Goal: Book appointment/travel/reservation

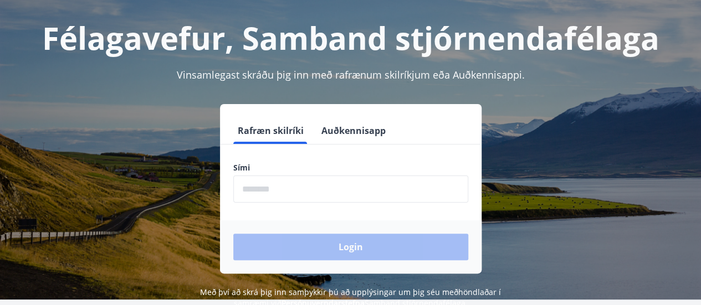
scroll to position [111, 0]
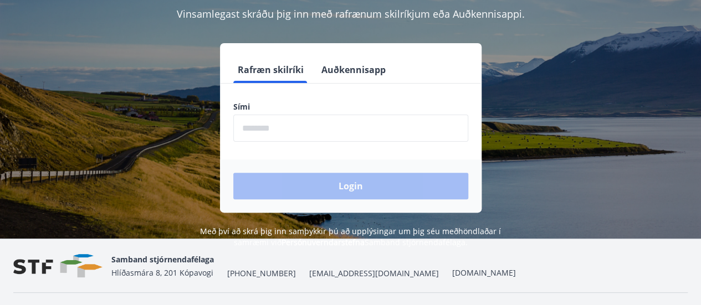
click at [327, 135] on input "phone" at bounding box center [350, 128] width 235 height 27
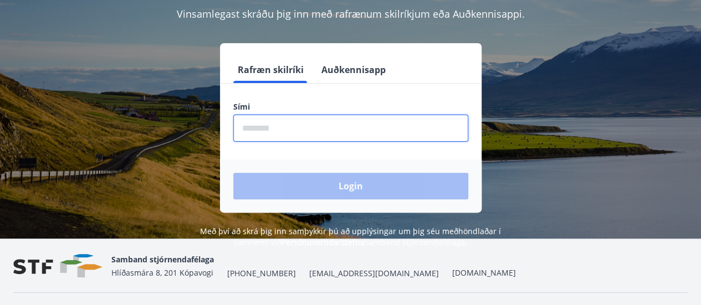
type input "********"
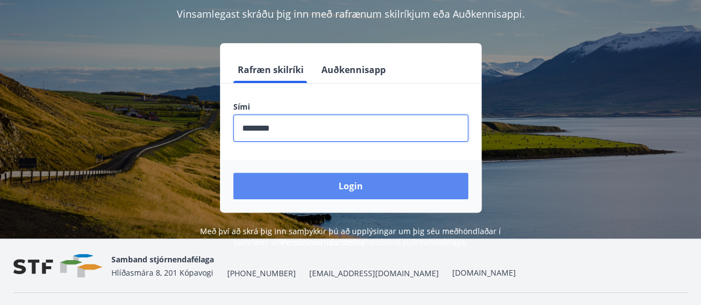
click at [344, 188] on button "Login" at bounding box center [350, 186] width 235 height 27
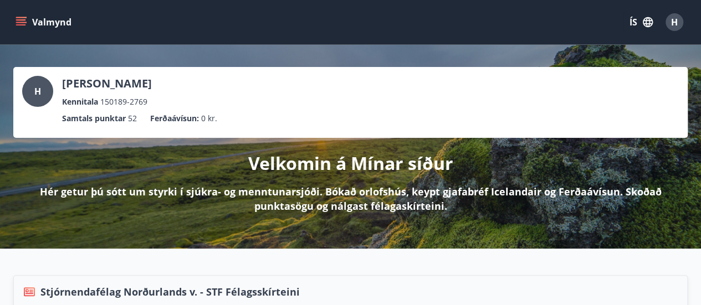
click at [459, 81] on div "H [PERSON_NAME] Kennitala 150189-2769" at bounding box center [350, 92] width 657 height 32
click at [27, 26] on button "Valmynd" at bounding box center [44, 22] width 63 height 20
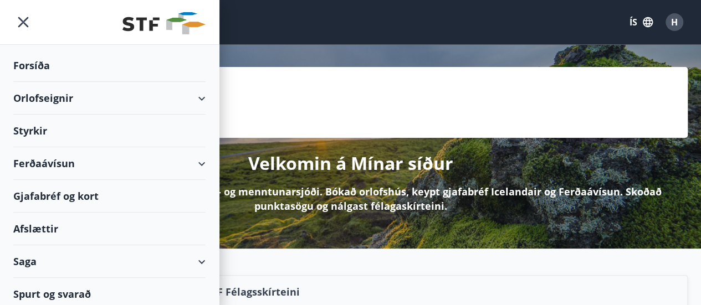
click at [135, 98] on div "Orlofseignir" at bounding box center [109, 98] width 192 height 33
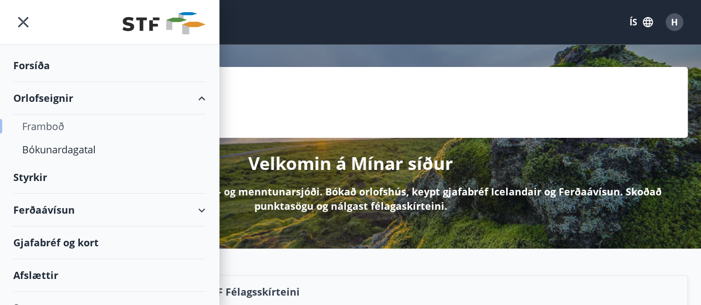
click at [57, 123] on div "Framboð" at bounding box center [109, 126] width 175 height 23
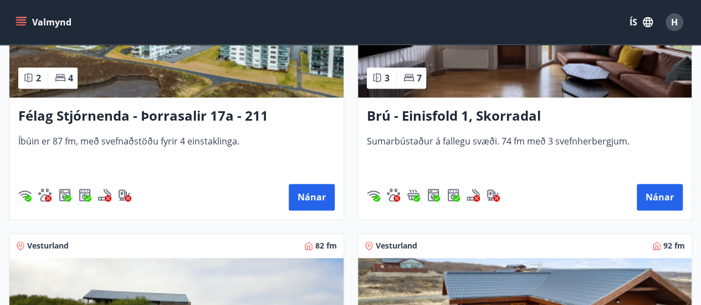
scroll to position [2937, 0]
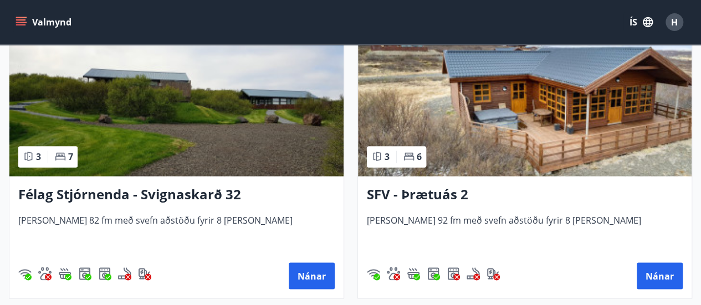
click at [438, 194] on h3 "SFV - Þrætuás 2" at bounding box center [525, 195] width 316 height 20
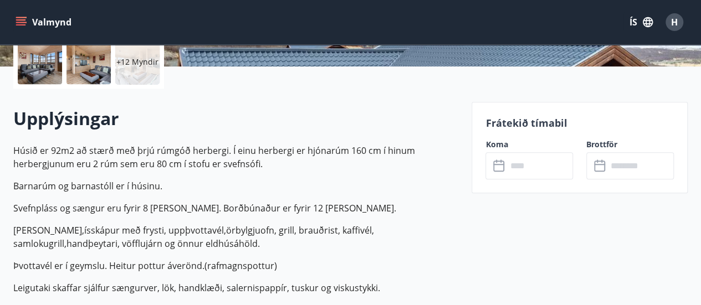
scroll to position [332, 0]
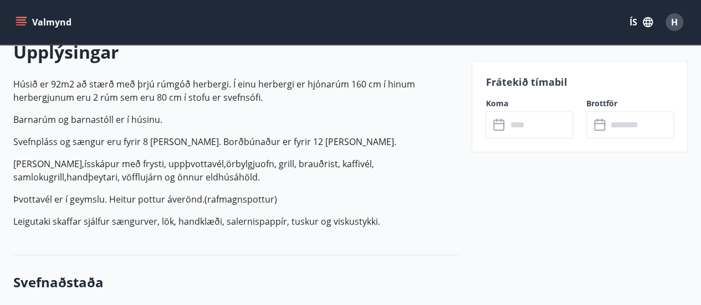
click at [549, 131] on input "text" at bounding box center [539, 124] width 66 height 27
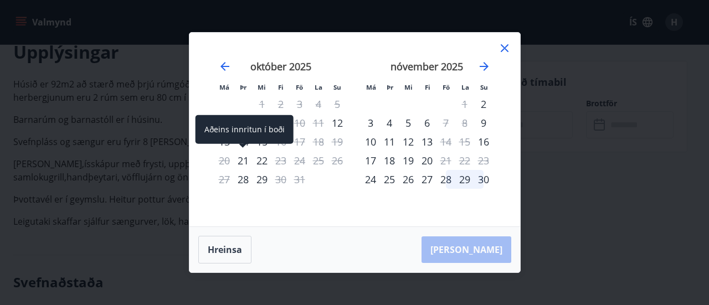
click at [227, 145] on div "Aðeins innritun í boði" at bounding box center [245, 133] width 98 height 37
click at [224, 144] on div "Aðeins innritun í boði" at bounding box center [245, 133] width 98 height 37
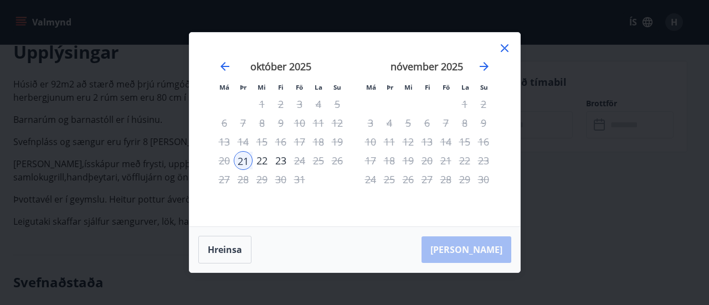
click at [265, 162] on div "22" at bounding box center [262, 160] width 19 height 19
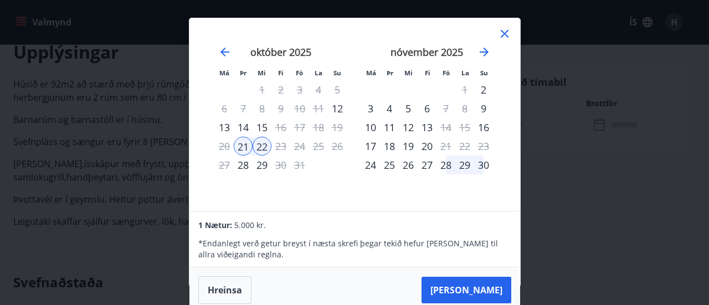
click at [223, 126] on div "13" at bounding box center [224, 127] width 19 height 19
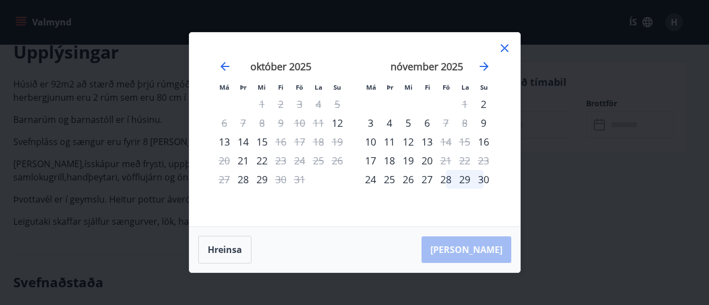
click at [222, 144] on div "13" at bounding box center [224, 141] width 19 height 19
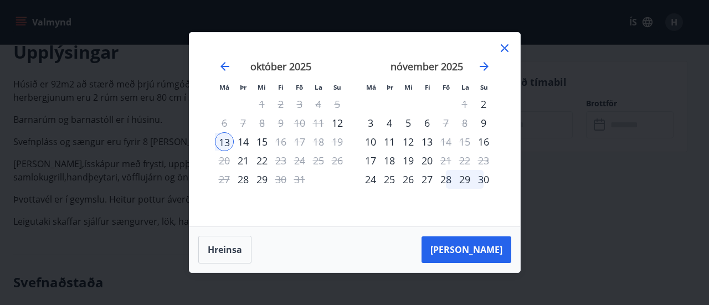
click at [237, 144] on div "14" at bounding box center [243, 141] width 19 height 19
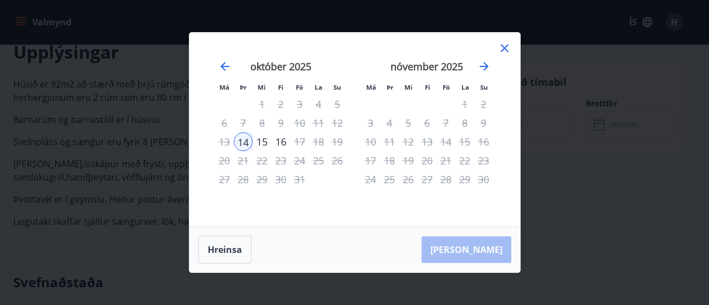
click at [240, 143] on div "14" at bounding box center [243, 141] width 19 height 19
click at [260, 144] on div "15" at bounding box center [262, 141] width 19 height 19
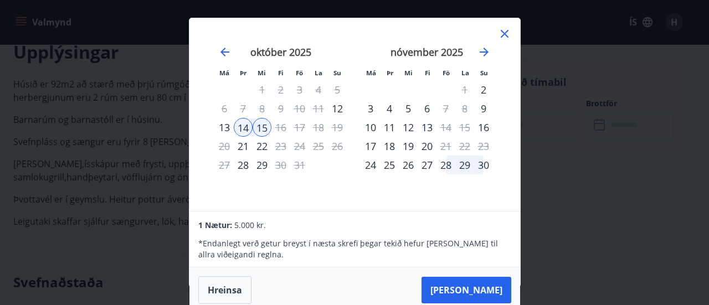
click at [222, 131] on div "13" at bounding box center [224, 127] width 19 height 19
click at [256, 131] on div "15" at bounding box center [262, 127] width 19 height 19
click at [247, 132] on div "14" at bounding box center [243, 127] width 19 height 19
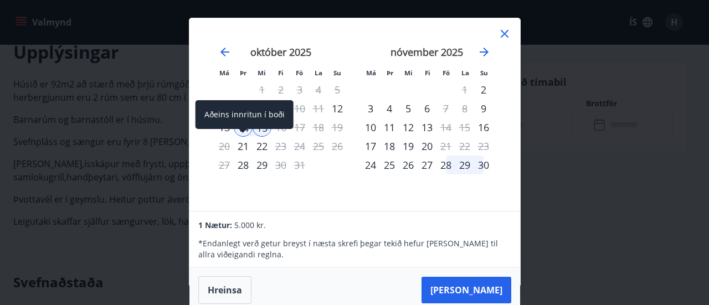
click at [225, 133] on div "Aðeins innritun í boði" at bounding box center [245, 118] width 98 height 37
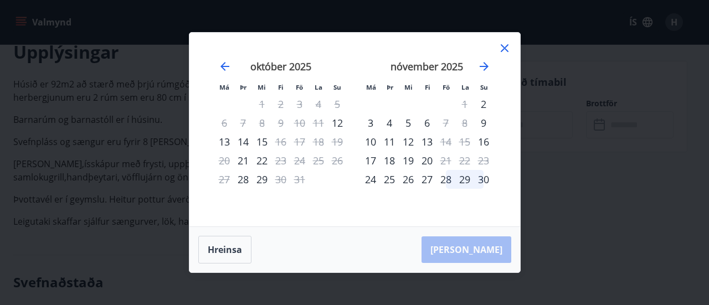
click at [228, 144] on div "13" at bounding box center [224, 141] width 19 height 19
click at [243, 144] on div "14" at bounding box center [243, 141] width 19 height 19
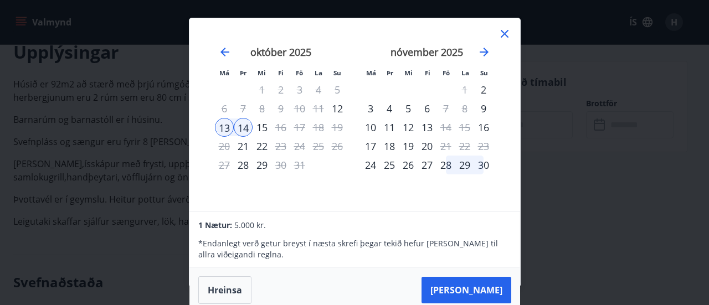
click at [504, 36] on icon at bounding box center [504, 33] width 13 height 13
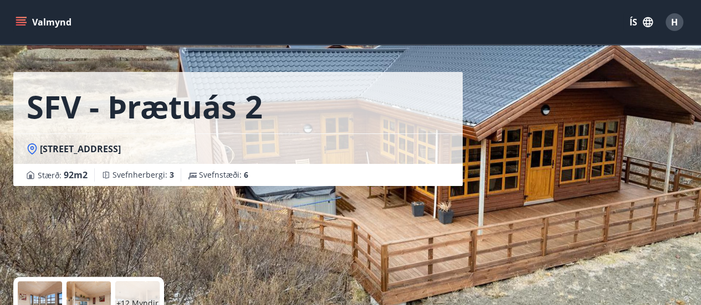
scroll to position [0, 0]
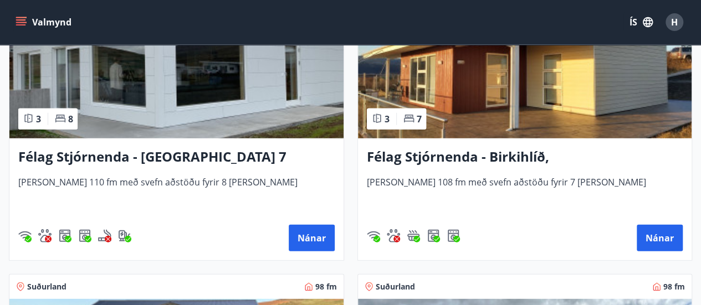
scroll to position [3556, 0]
